Goal: Register for event/course

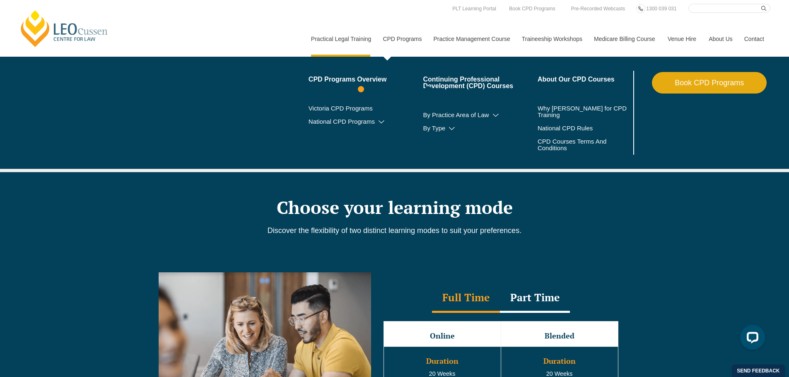
click at [408, 36] on link "CPD Programs" at bounding box center [401, 39] width 51 height 36
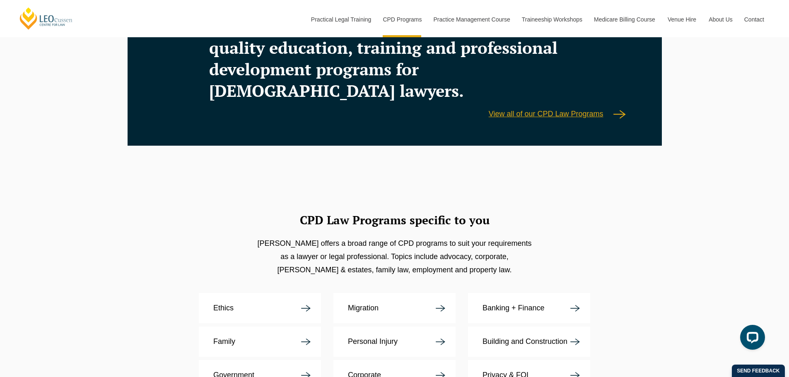
scroll to position [1532, 0]
